Goal: Information Seeking & Learning: Learn about a topic

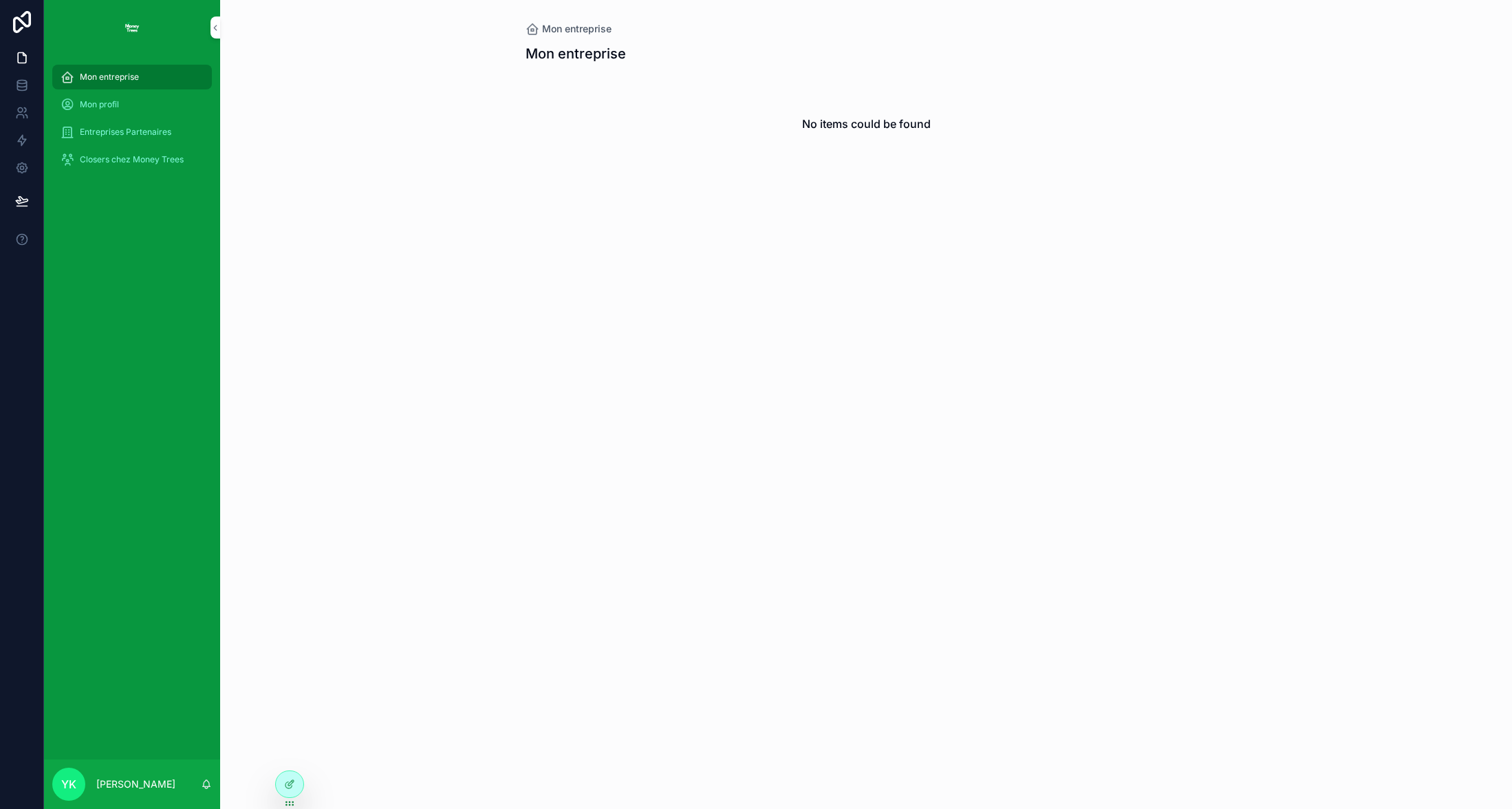
click at [125, 128] on span "Entreprises Partenaires" at bounding box center [125, 132] width 91 height 11
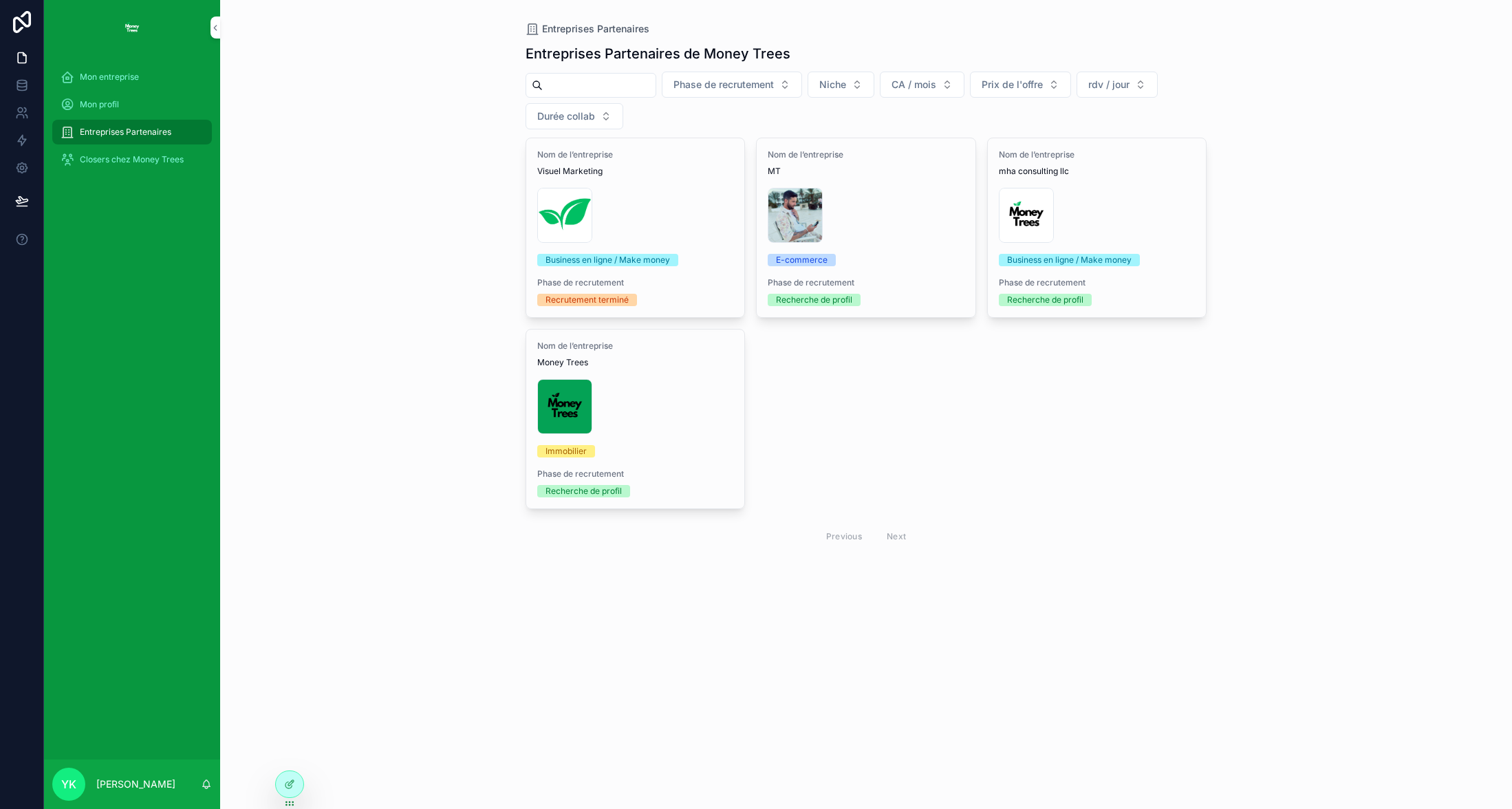
click at [109, 161] on span "Closers chez Money Trees" at bounding box center [131, 160] width 104 height 11
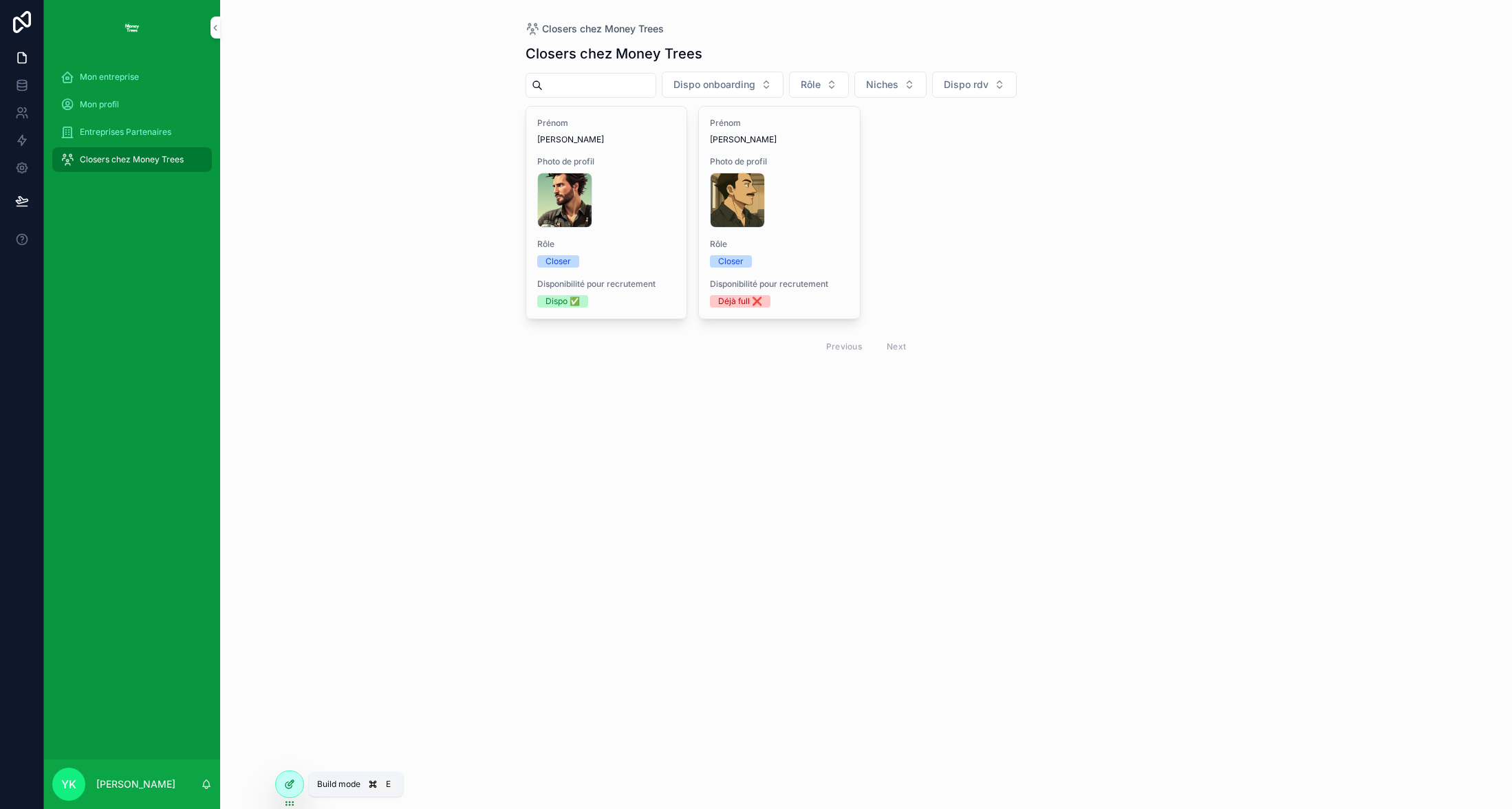
click at [284, 785] on icon at bounding box center [289, 785] width 11 height 11
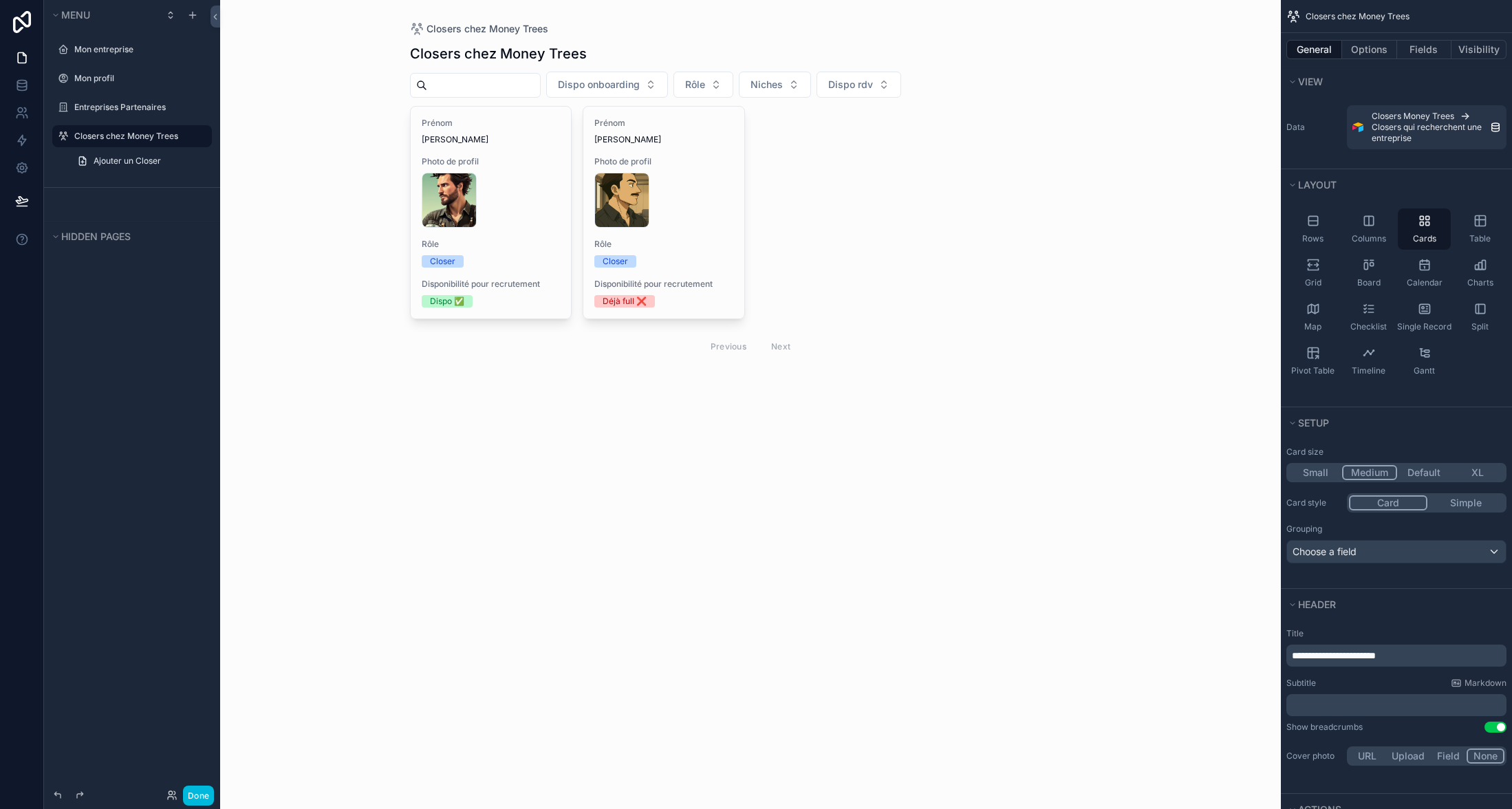
click at [511, 183] on div "scrollable content" at bounding box center [750, 203] width 703 height 407
click at [688, 183] on div "FF60B1FA-F545-4B6B-B3BE-B11FDBC3E76C .PNG" at bounding box center [663, 200] width 139 height 55
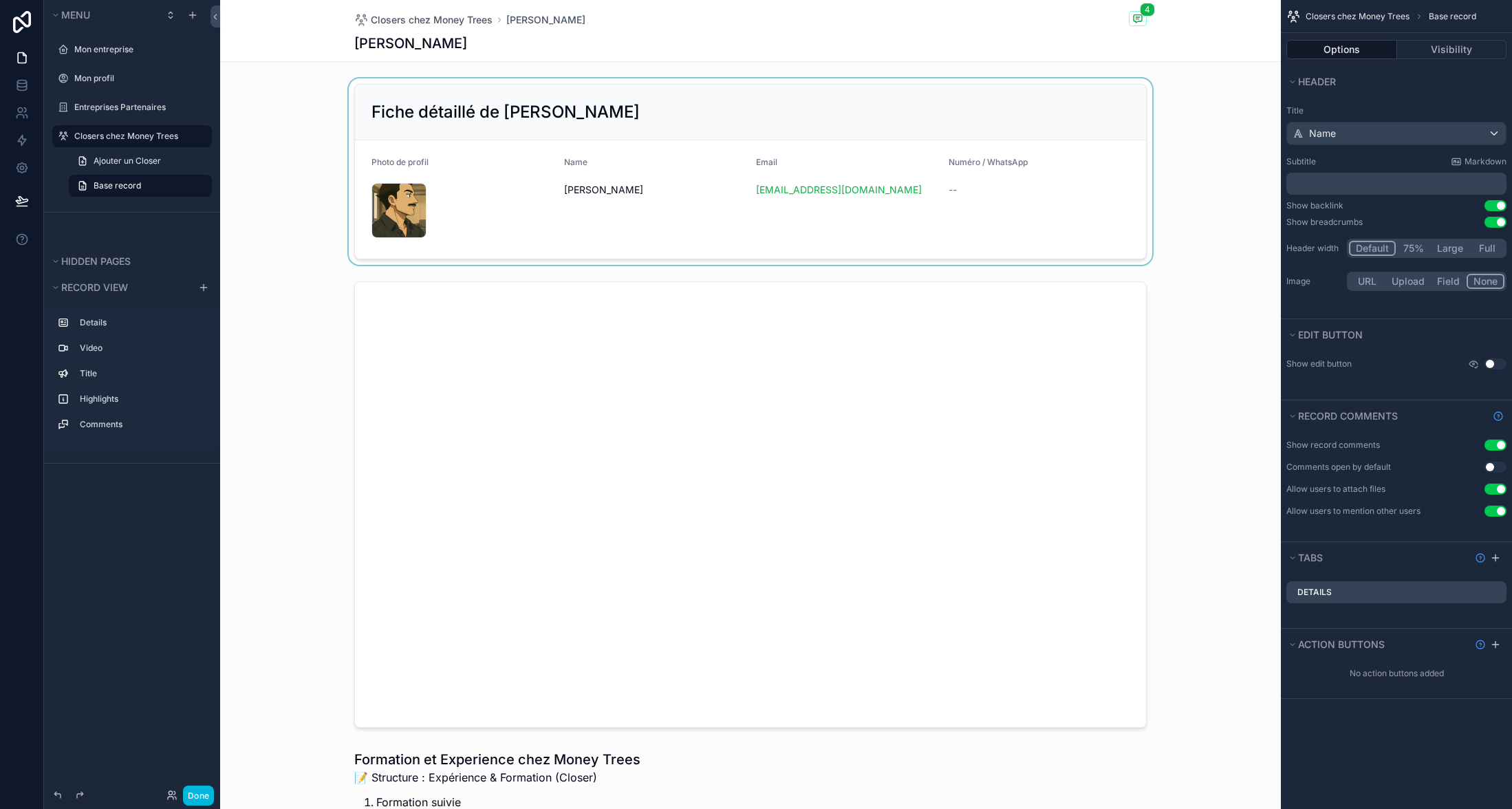
click at [577, 216] on div "scrollable content" at bounding box center [750, 172] width 1060 height 187
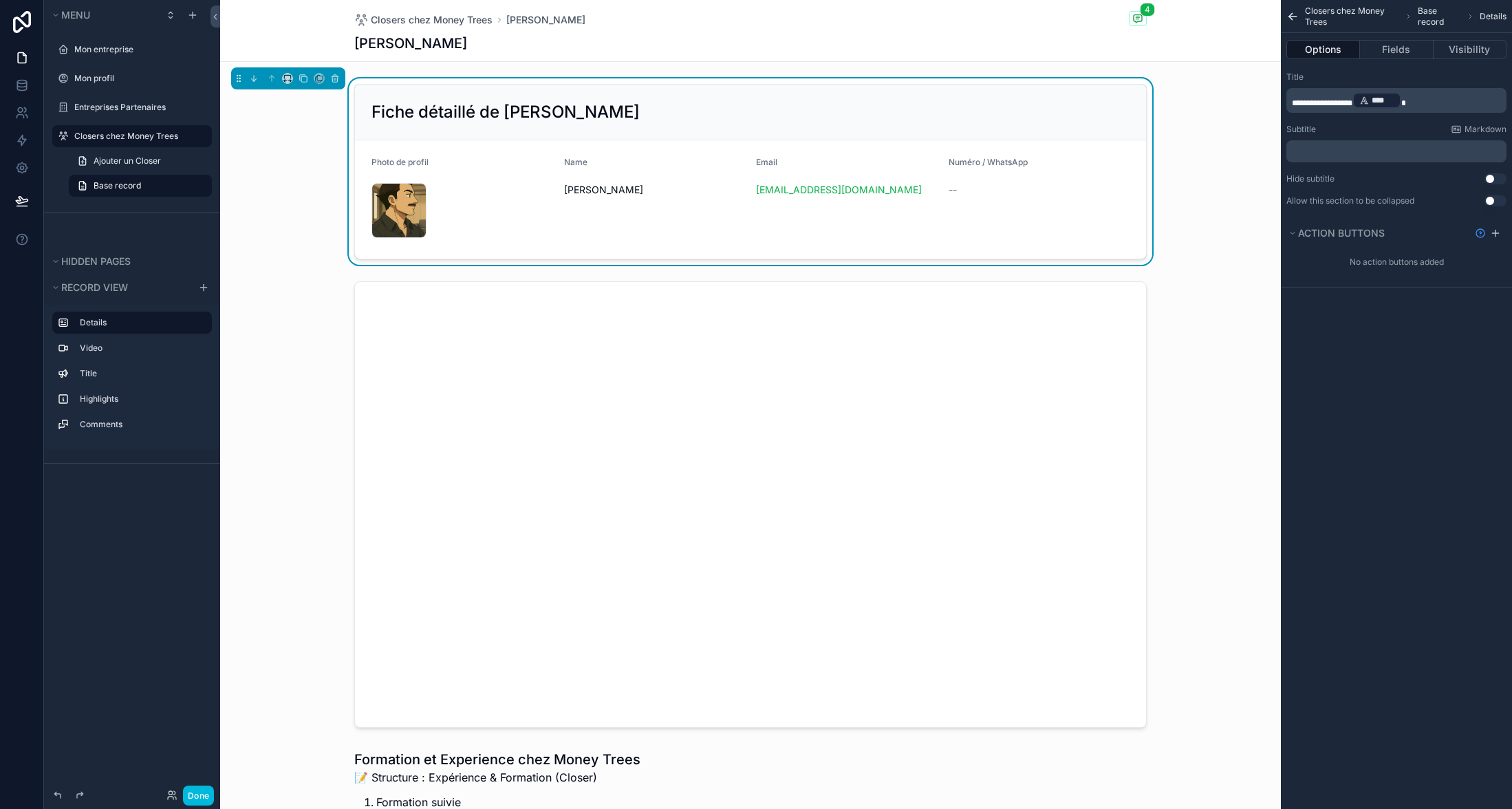
click at [1289, 15] on icon "scrollable content" at bounding box center [1290, 15] width 3 height 3
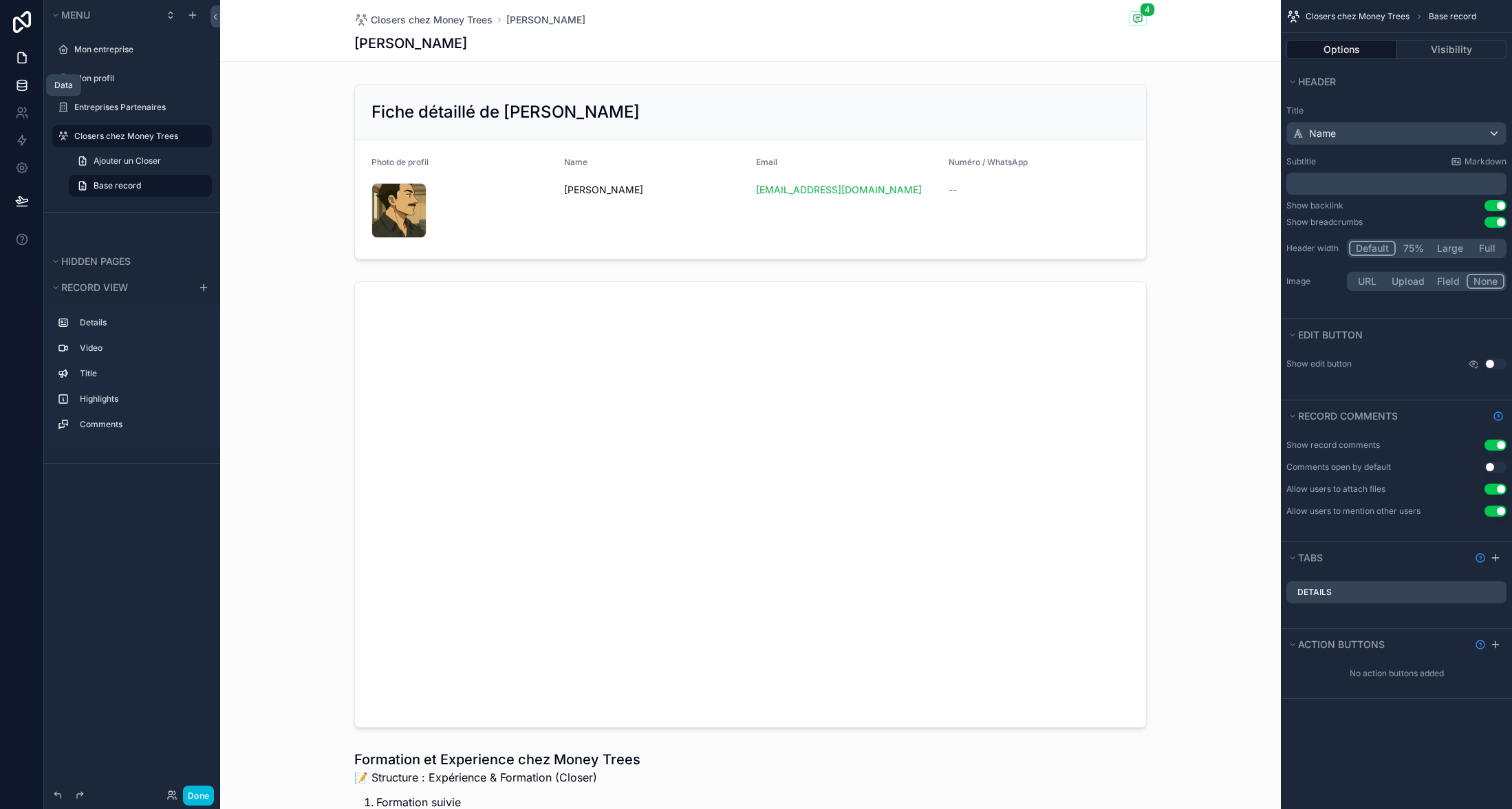
click at [20, 84] on icon at bounding box center [21, 82] width 9 height 3
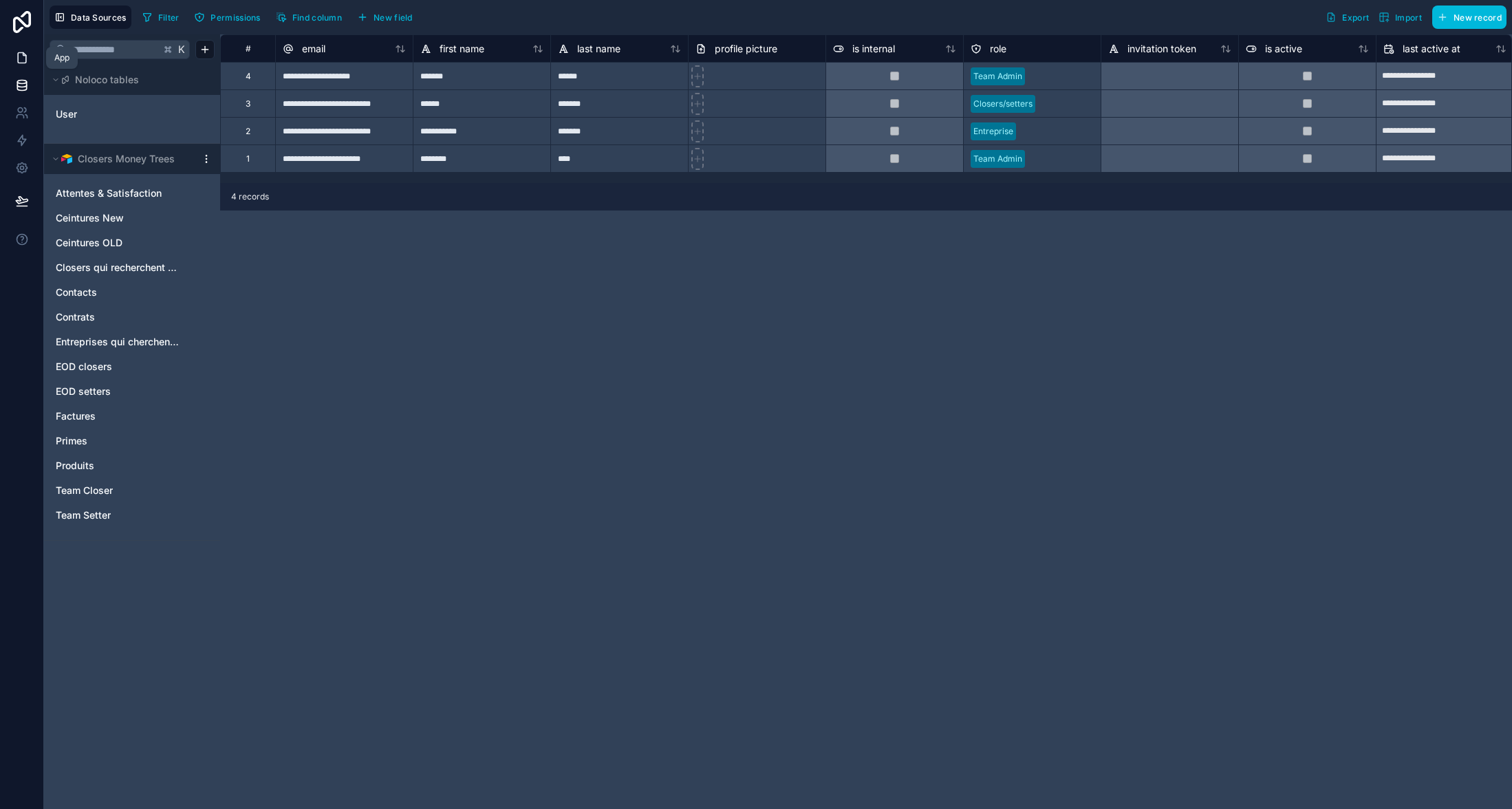
click at [24, 57] on icon at bounding box center [21, 57] width 13 height 13
